Goal: Check status: Check status

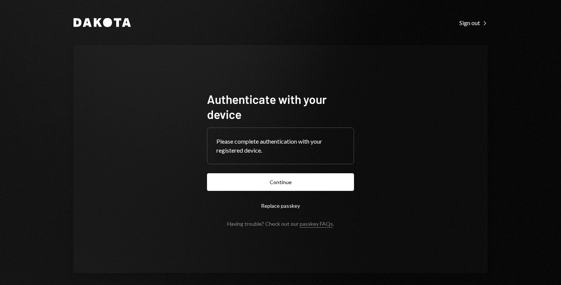
click at [315, 176] on button "Continue" at bounding box center [280, 182] width 147 height 18
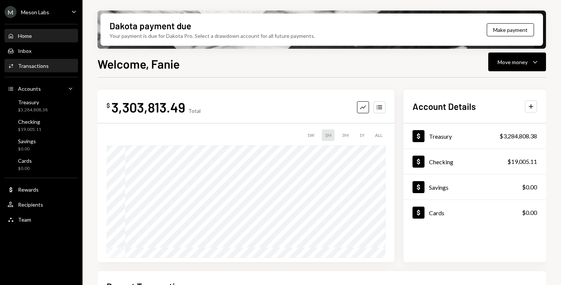
click at [36, 64] on div "Transactions" at bounding box center [33, 66] width 31 height 6
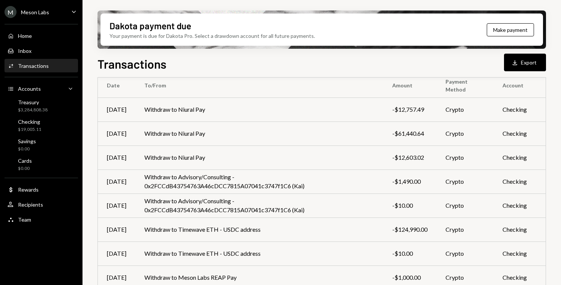
scroll to position [69, 0]
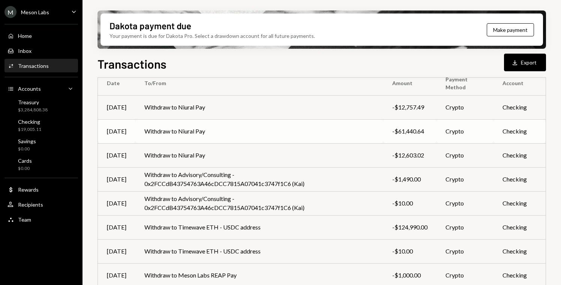
click at [177, 134] on td "Withdraw to Niural Pay" at bounding box center [259, 131] width 248 height 24
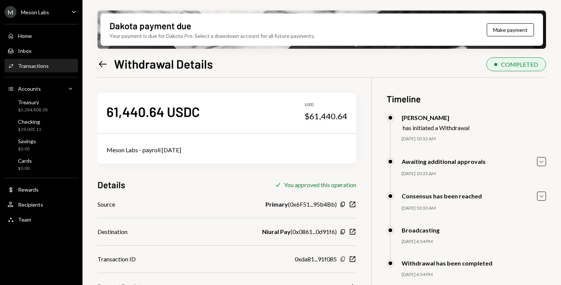
click at [342, 260] on icon "Copy" at bounding box center [343, 259] width 6 height 6
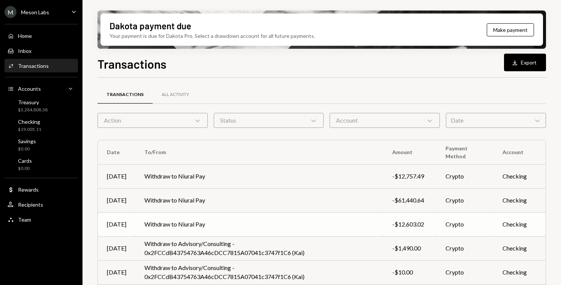
click at [202, 221] on td "Withdraw to Niural Pay" at bounding box center [259, 224] width 248 height 24
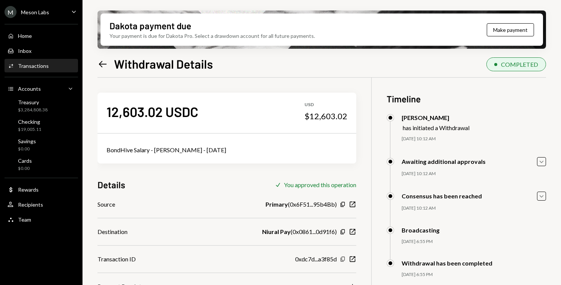
click at [343, 259] on icon "Copy" at bounding box center [343, 259] width 6 height 6
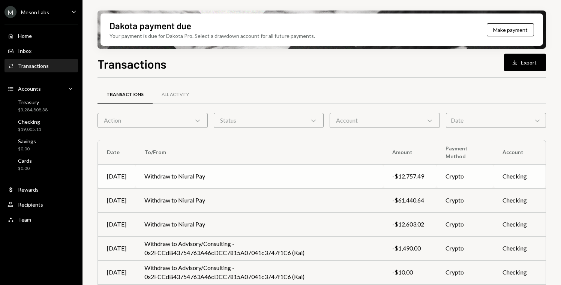
click at [212, 176] on td "Withdraw to Niural Pay" at bounding box center [259, 176] width 248 height 24
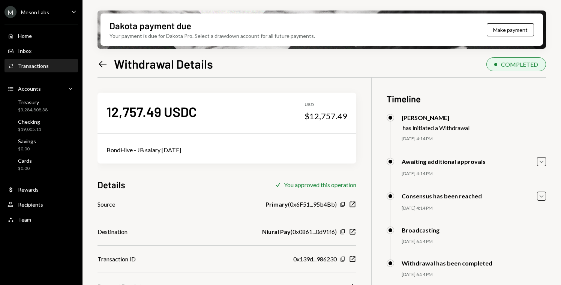
click at [342, 259] on icon "Copy" at bounding box center [343, 259] width 6 height 6
click at [102, 66] on icon "Left Arrow" at bounding box center [103, 64] width 11 height 11
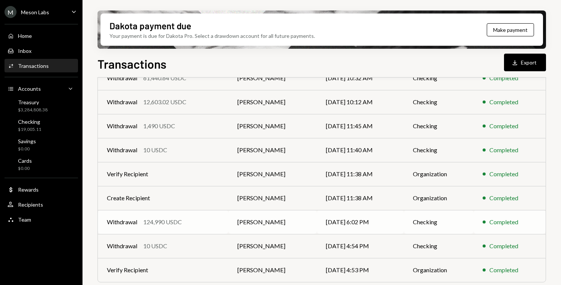
scroll to position [124, 0]
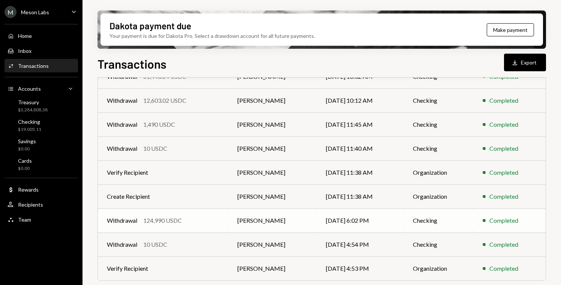
click at [200, 226] on td "Withdrawal 124,990 USDC" at bounding box center [163, 221] width 131 height 24
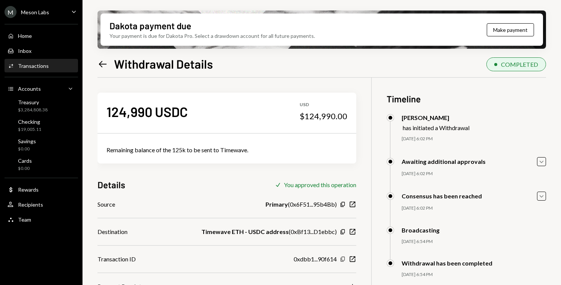
click at [341, 258] on icon "button" at bounding box center [343, 259] width 4 height 5
click at [35, 17] on div "M Meson Labs" at bounding box center [27, 12] width 45 height 12
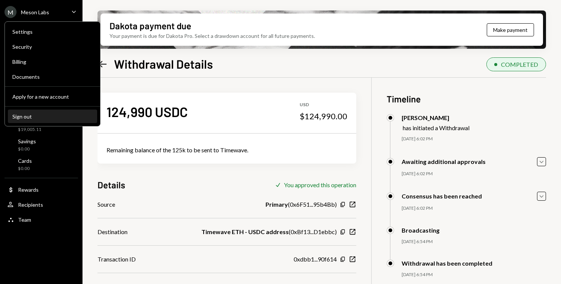
click at [42, 116] on div "Sign out" at bounding box center [52, 116] width 80 height 6
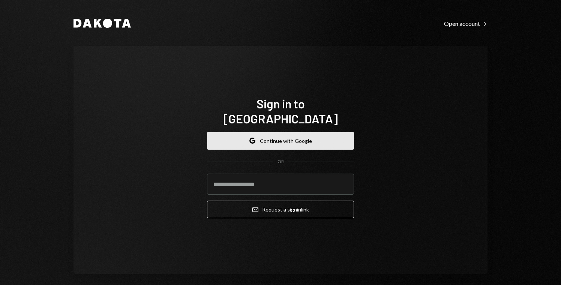
click at [291, 136] on button "Google Continue with Google" at bounding box center [280, 141] width 147 height 18
